Goal: Book appointment/travel/reservation

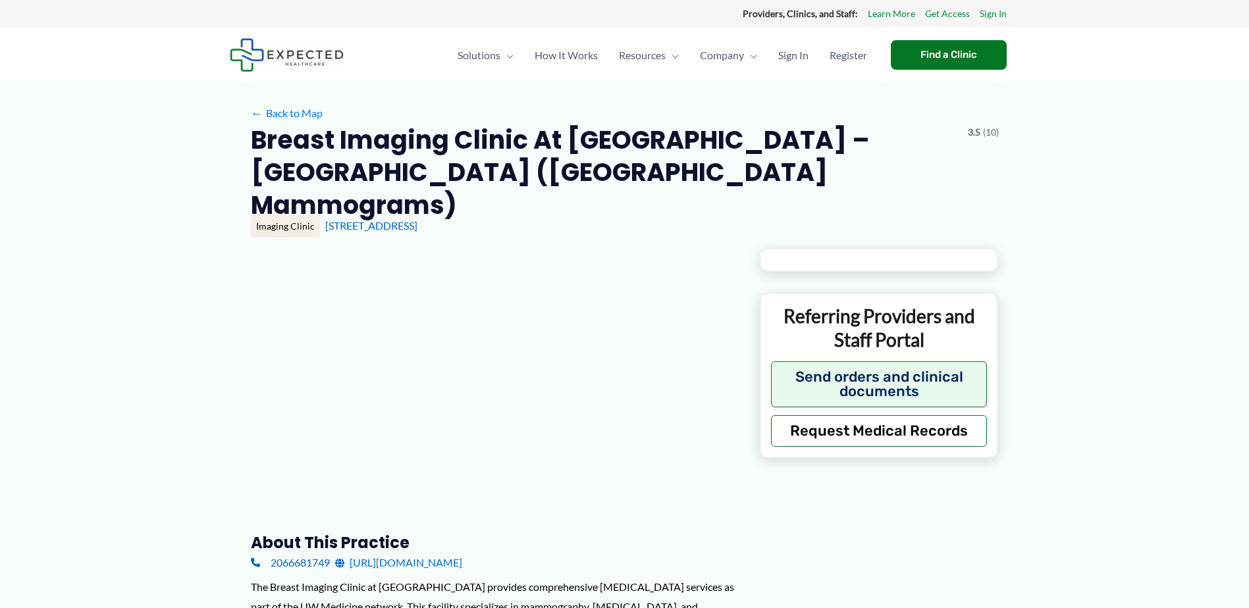
type input "**********"
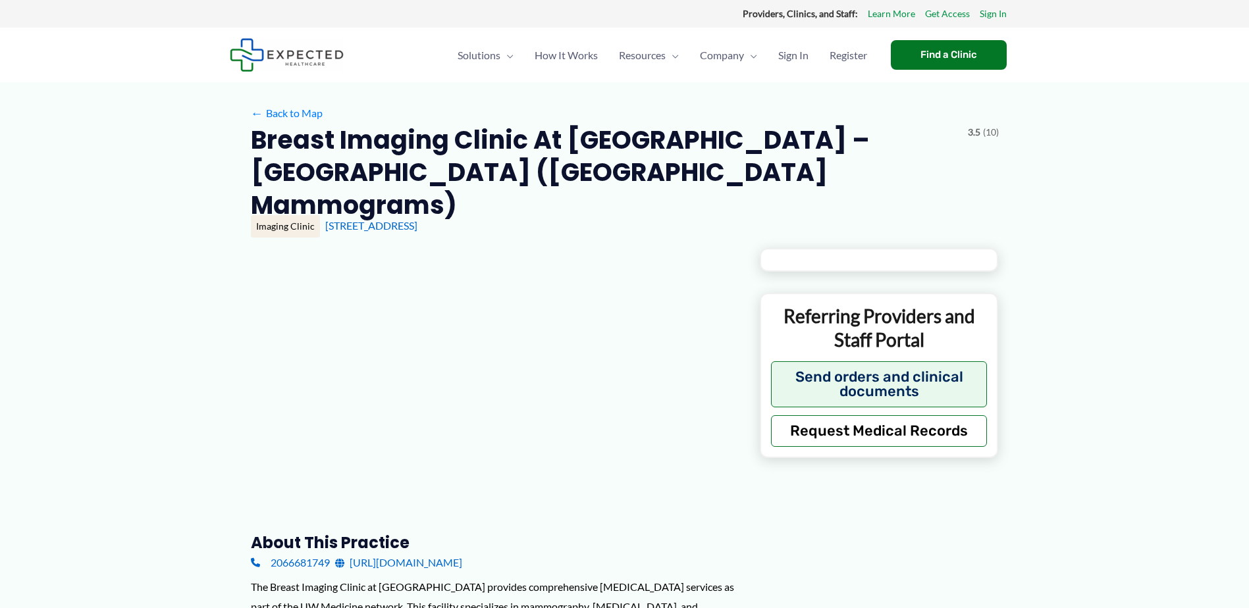
type input "**********"
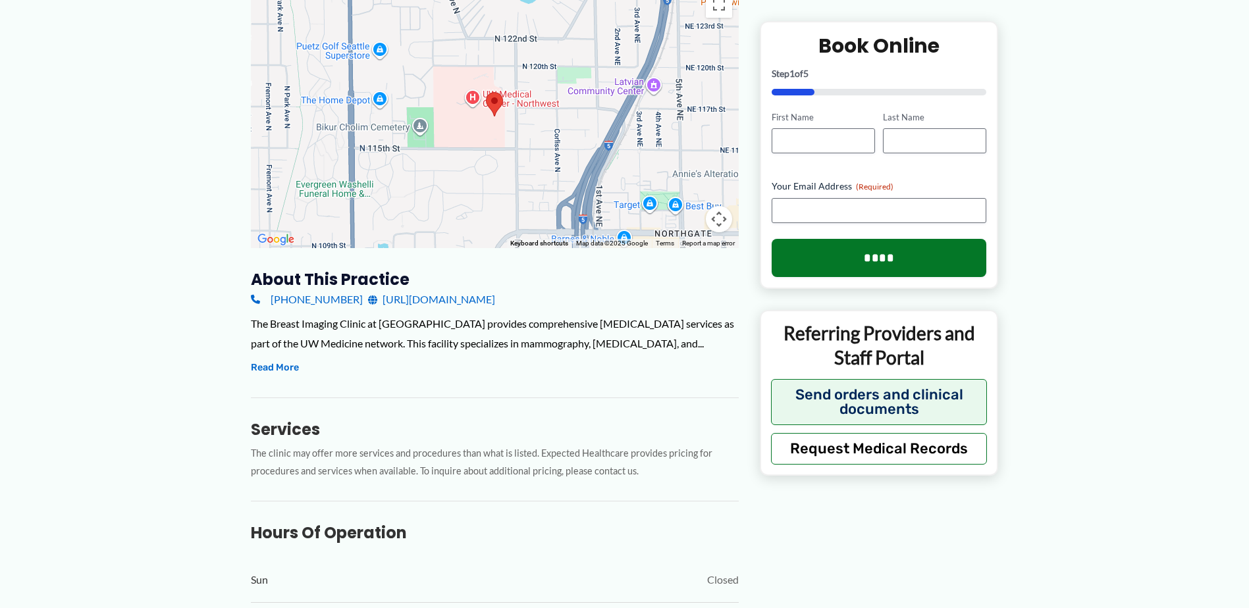
scroll to position [329, 0]
